Goal: Transaction & Acquisition: Purchase product/service

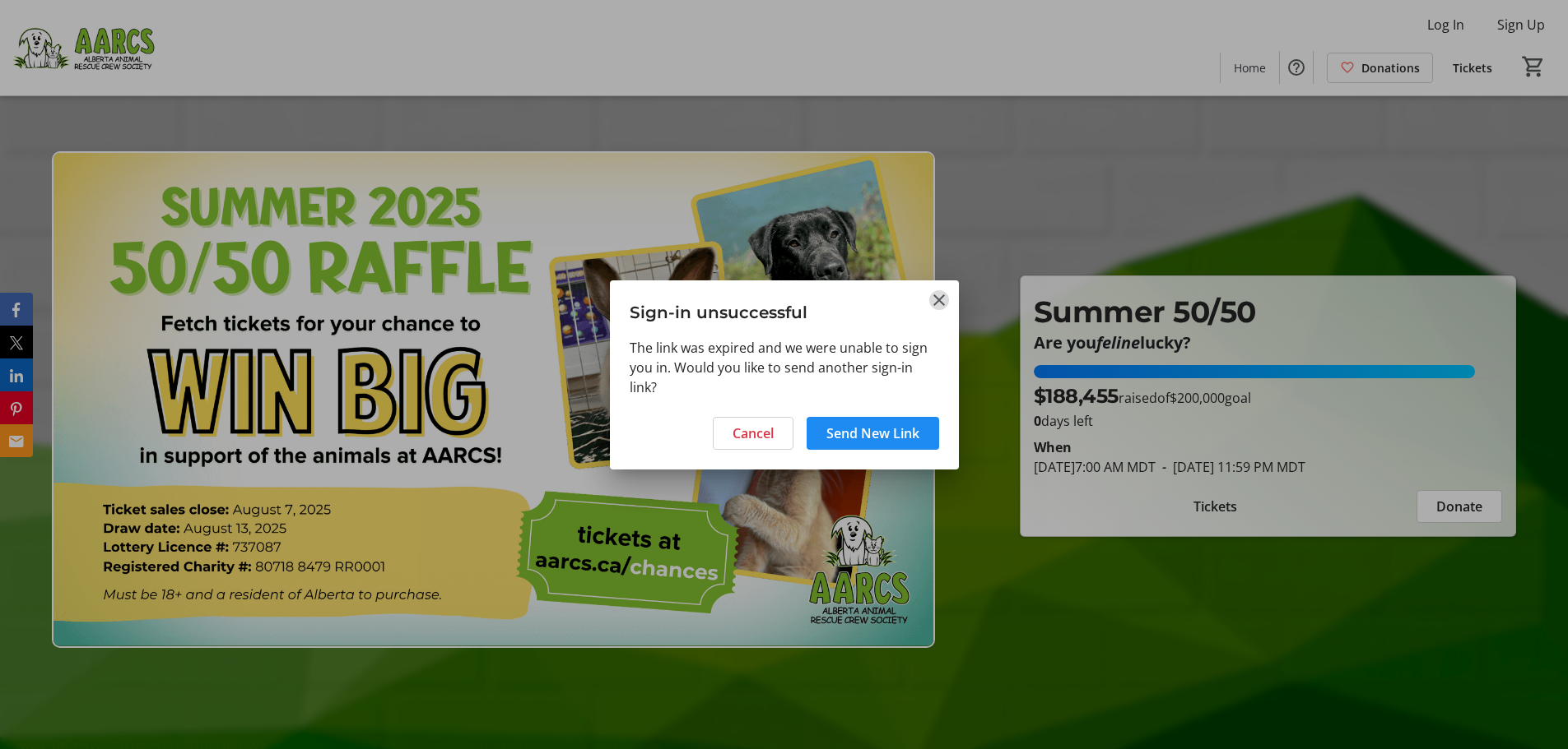
click at [936, 298] on mat-icon "Close" at bounding box center [939, 299] width 20 height 20
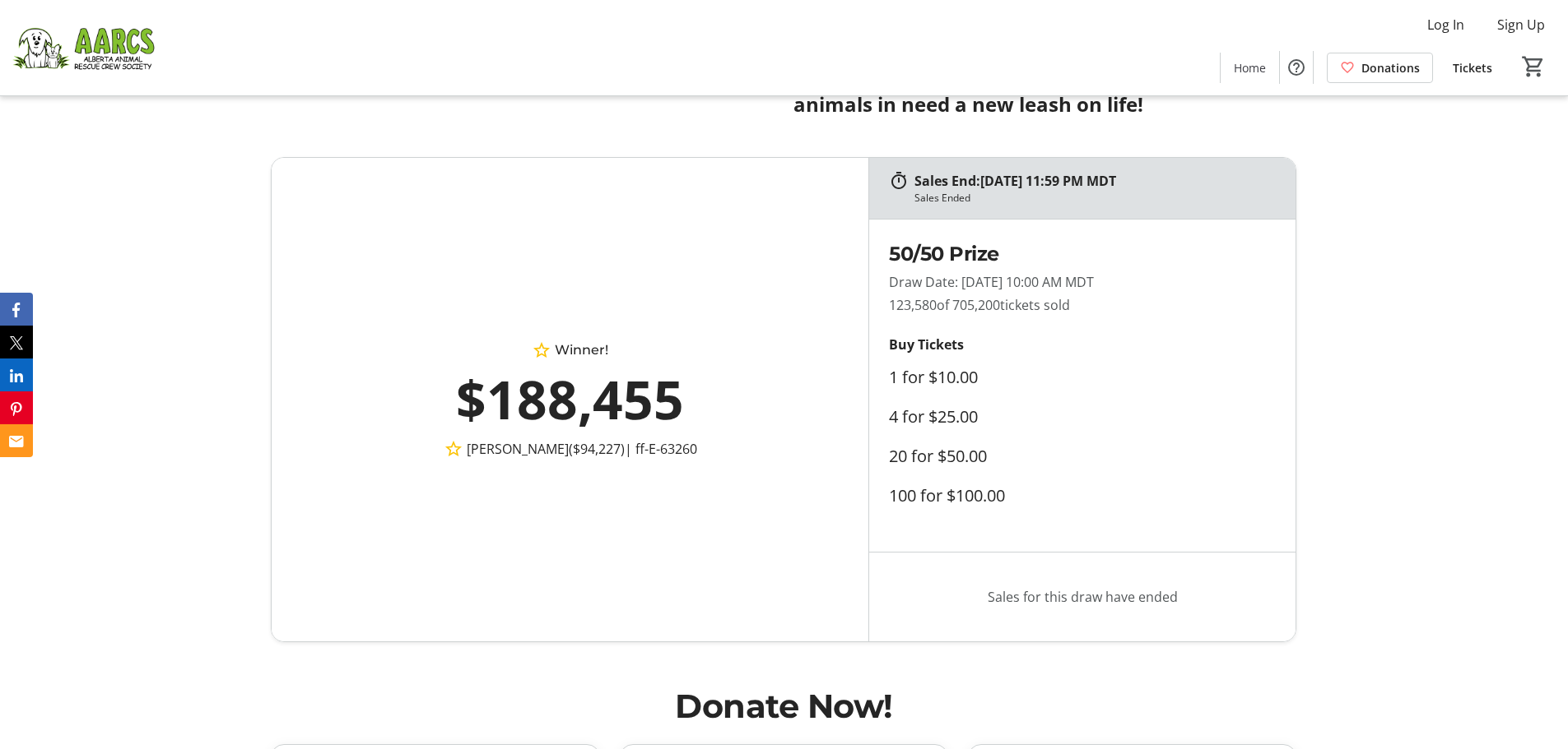
scroll to position [987, 0]
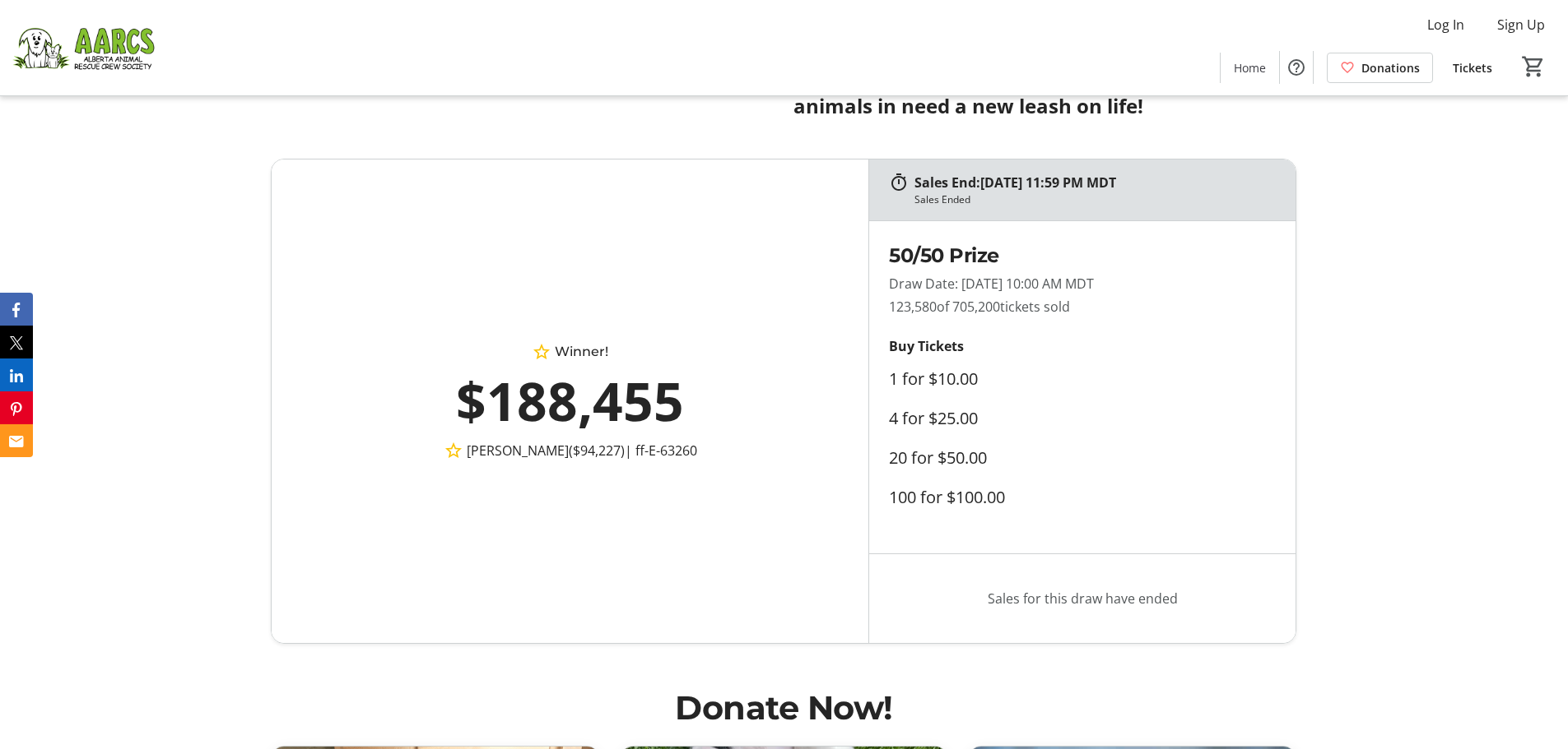
click at [565, 411] on div "$188,455" at bounding box center [570, 401] width 452 height 79
click at [656, 398] on div "$188,455" at bounding box center [570, 401] width 452 height 79
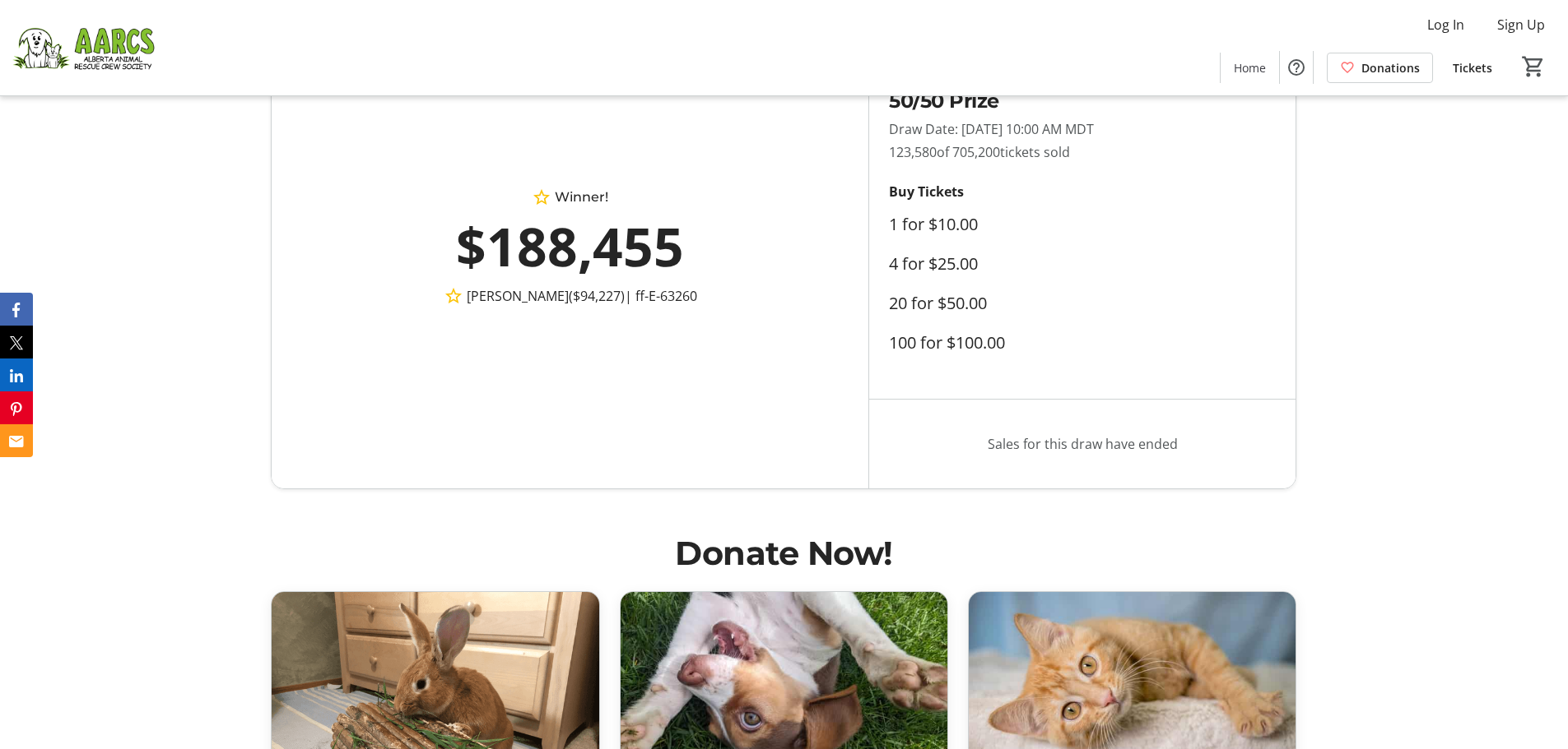
scroll to position [1152, 0]
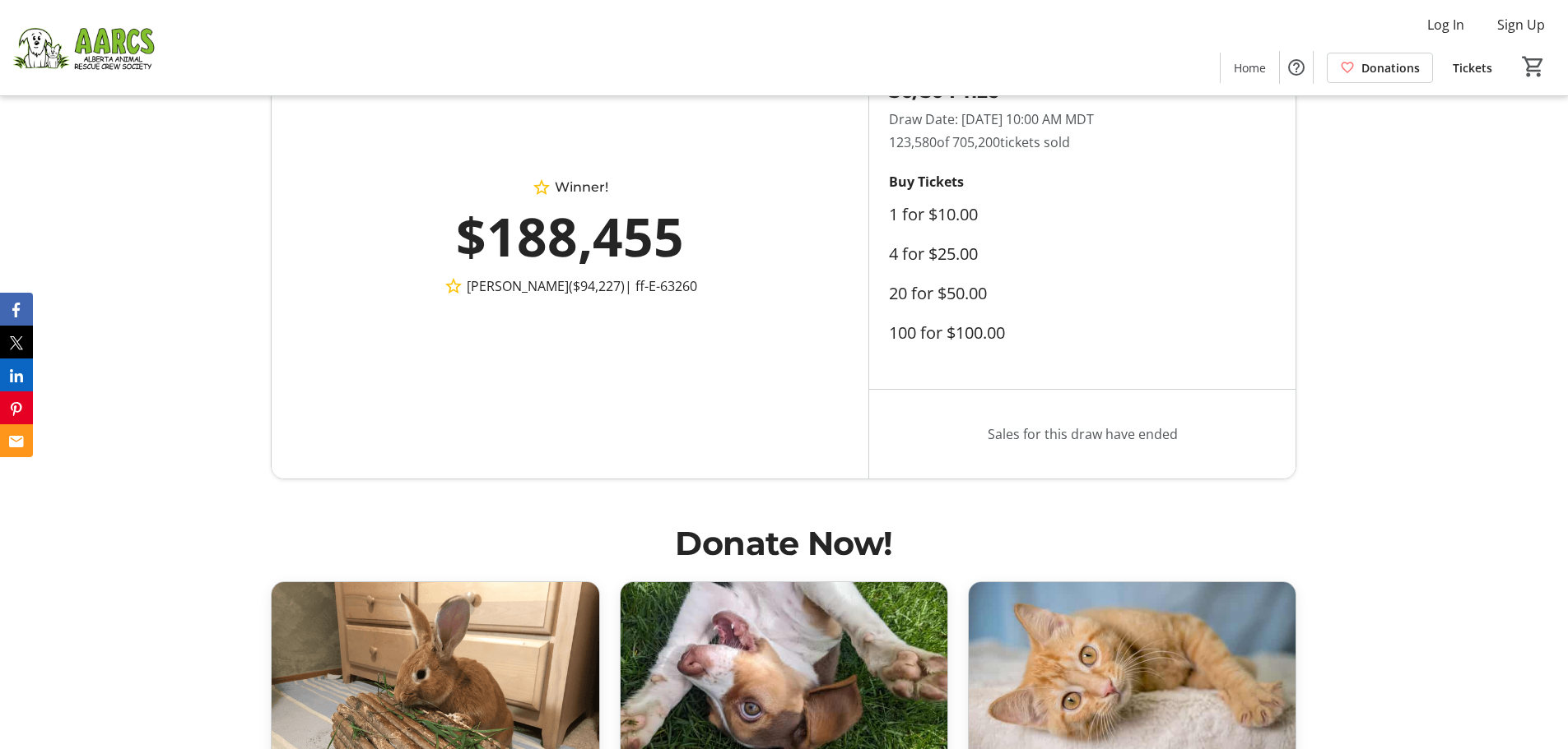
click at [970, 333] on label "100 for $100.00" at bounding box center [947, 333] width 116 height 20
click at [718, 334] on div "Winner! $188,455 [PERSON_NAME] ($94,227) | ff-E-63260" at bounding box center [570, 237] width 596 height 484
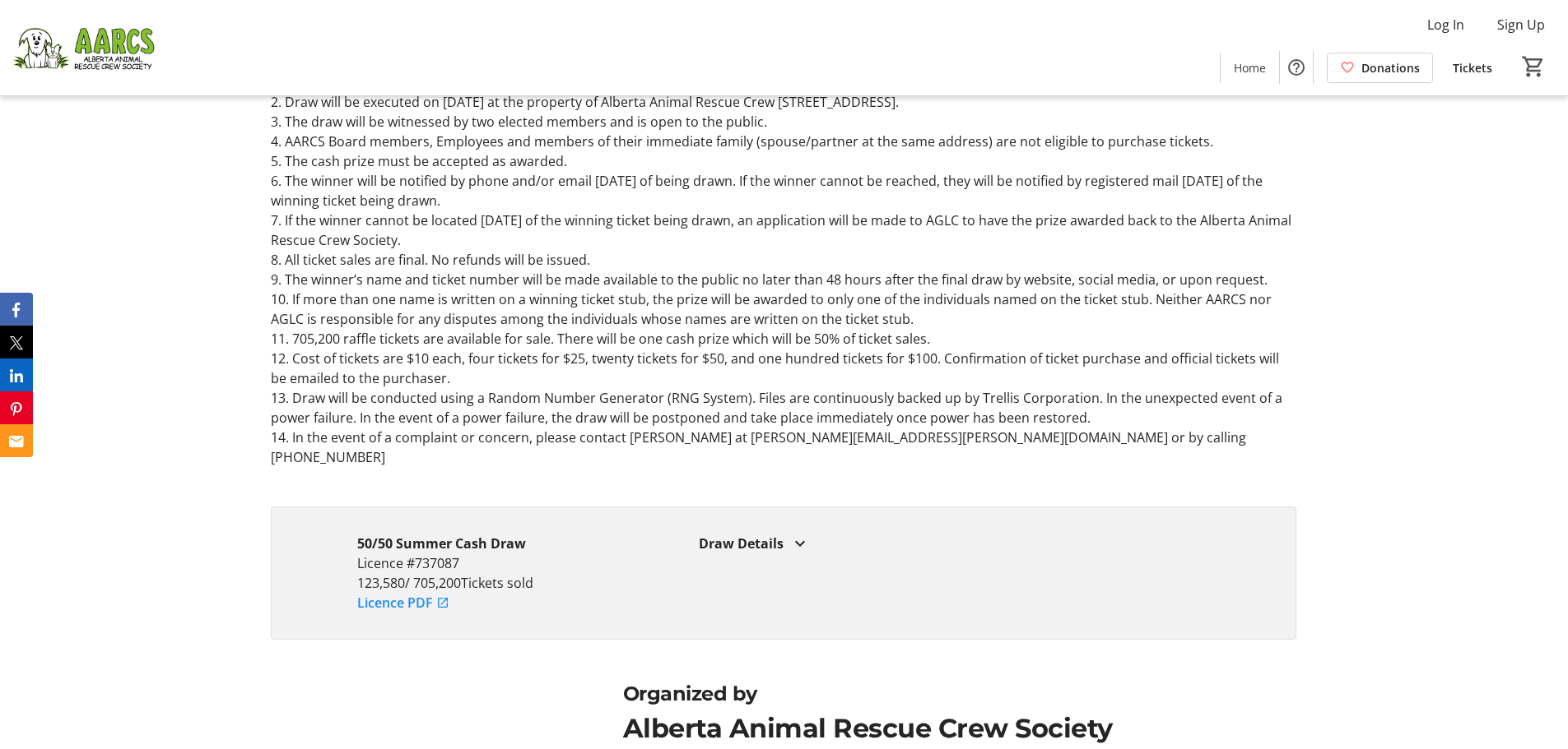
scroll to position [2336, 0]
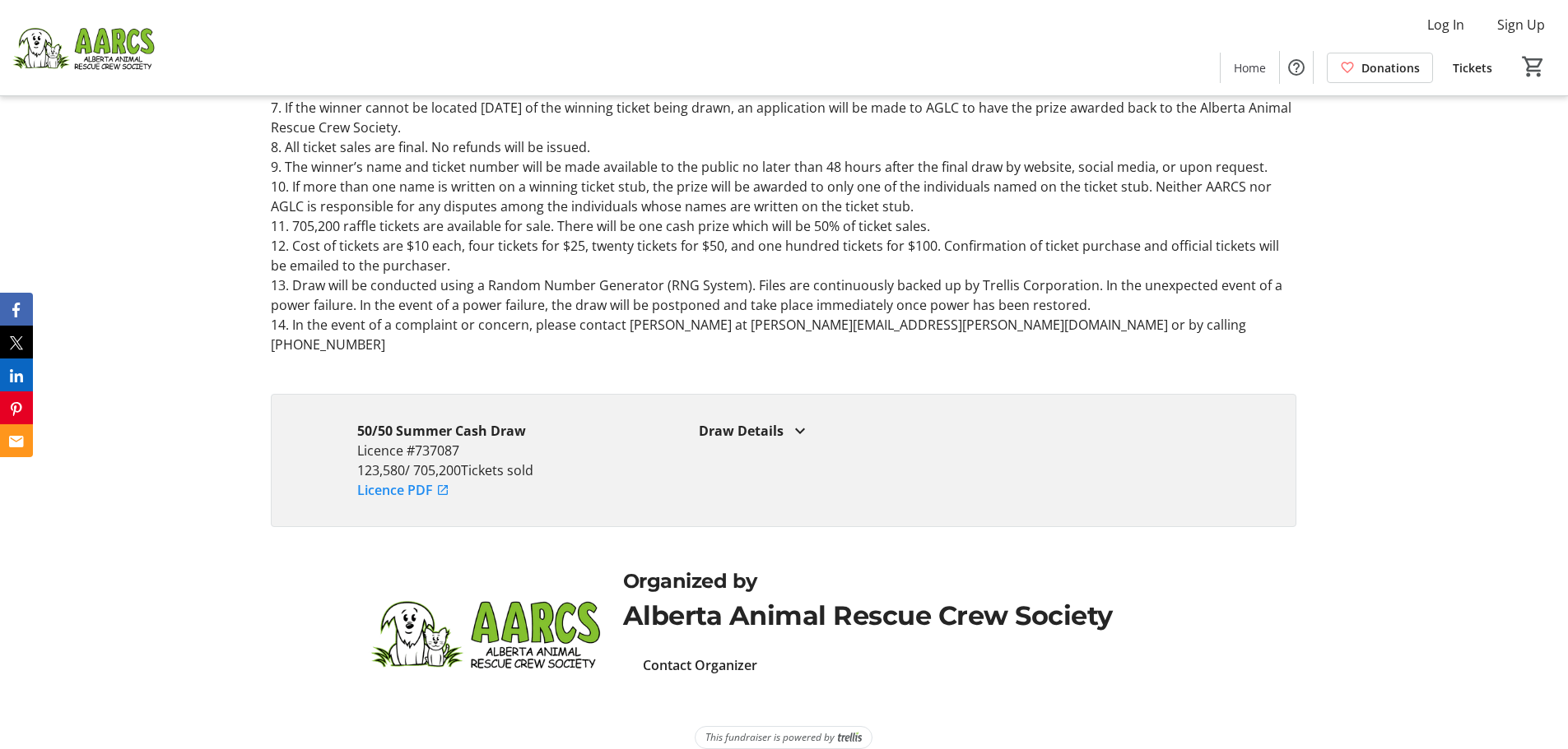
click at [741, 421] on div "Draw Details" at bounding box center [955, 431] width 512 height 20
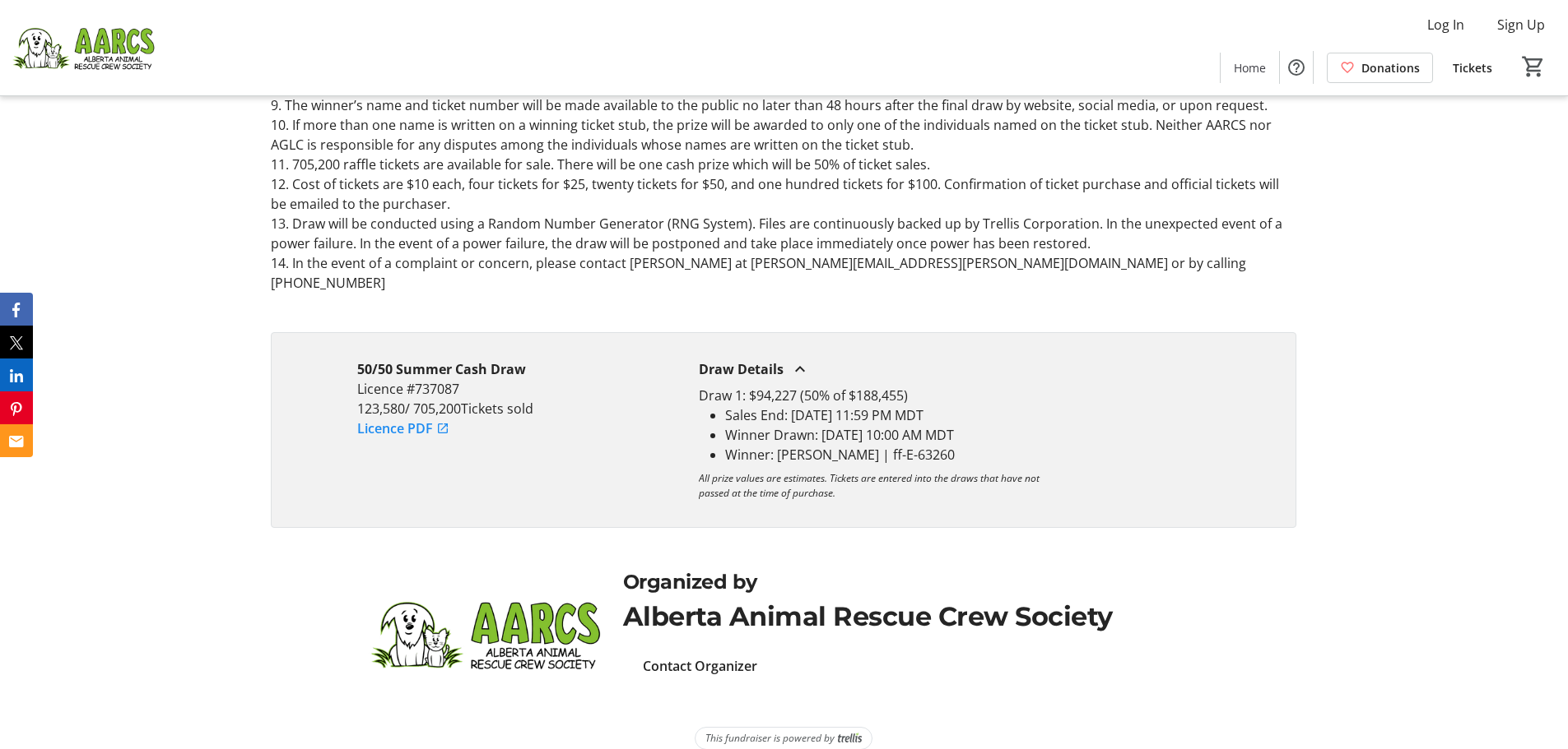
scroll to position [2398, 0]
click at [798, 358] on mat-icon at bounding box center [800, 368] width 20 height 20
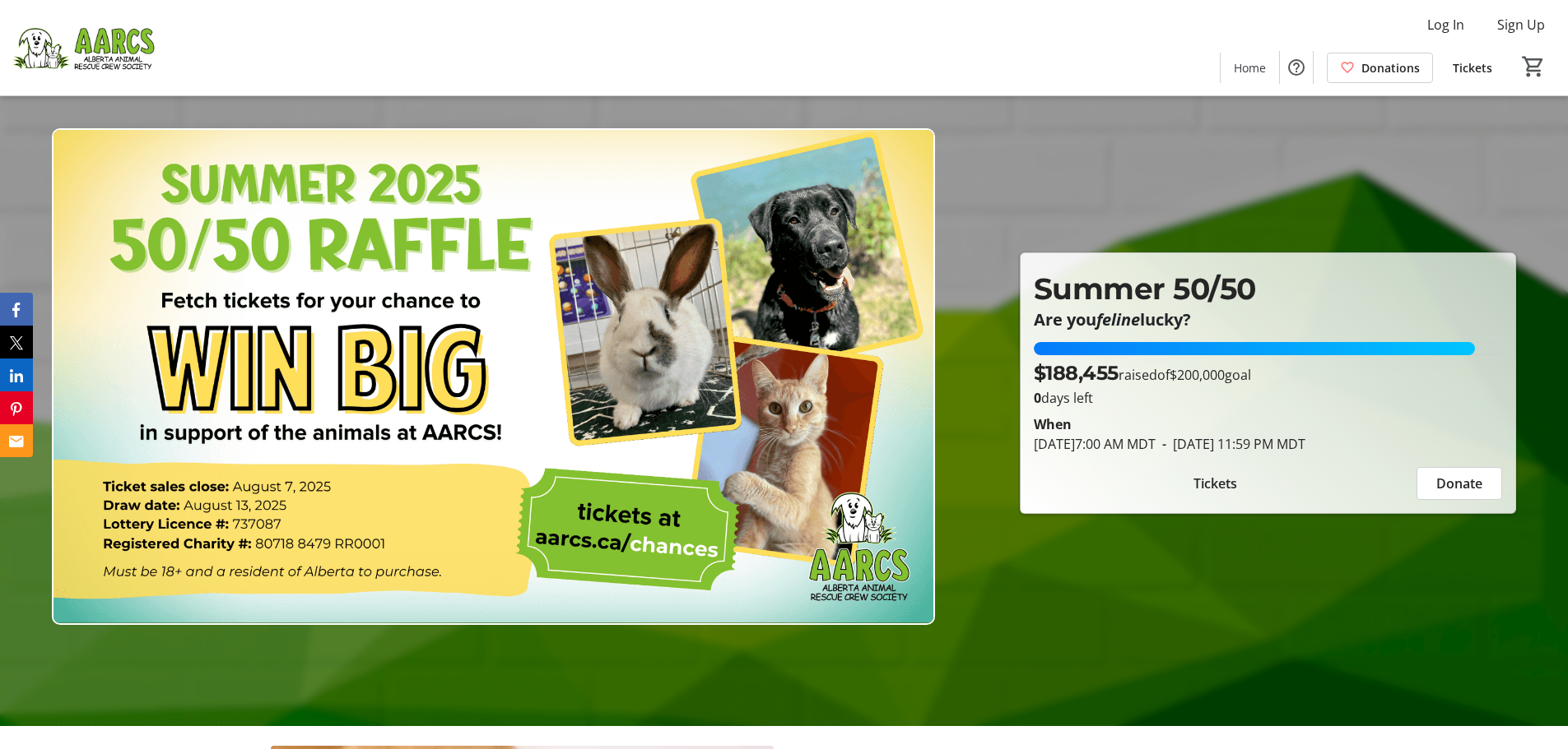
scroll to position [0, 0]
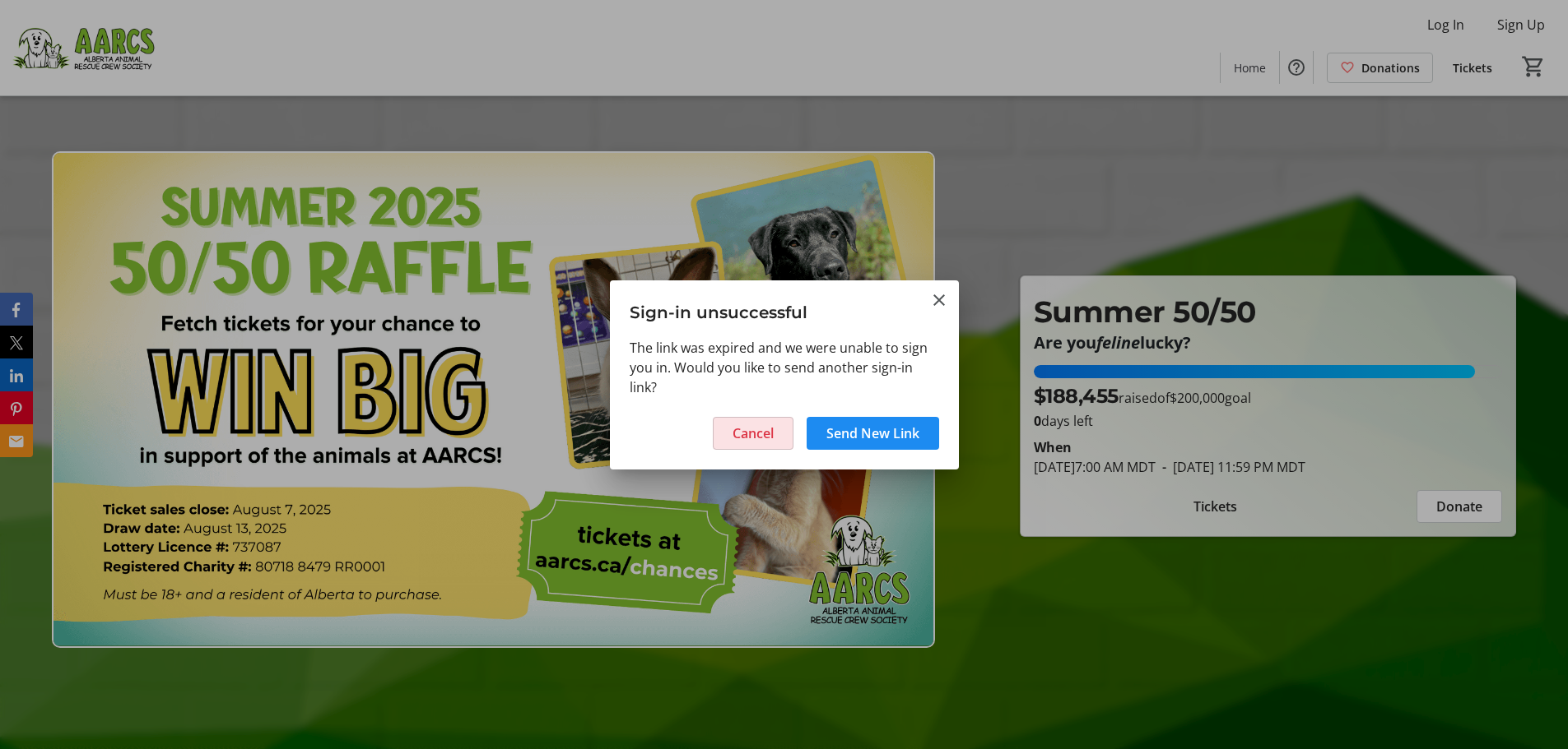
click at [754, 436] on span "Cancel" at bounding box center [752, 433] width 41 height 20
